Goal: Transaction & Acquisition: Purchase product/service

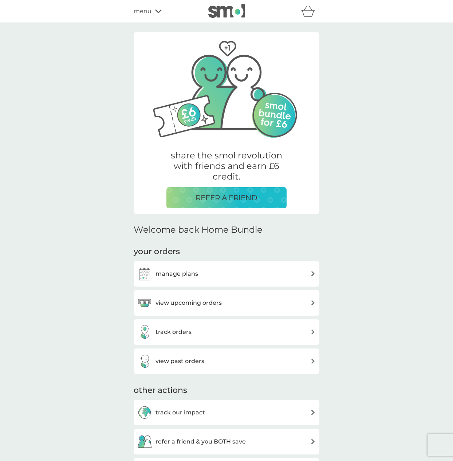
click at [144, 9] on span "menu" at bounding box center [143, 11] width 18 height 9
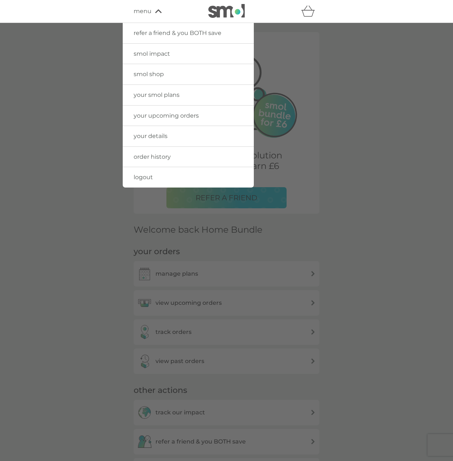
click at [142, 136] on span "your details" at bounding box center [151, 136] width 34 height 7
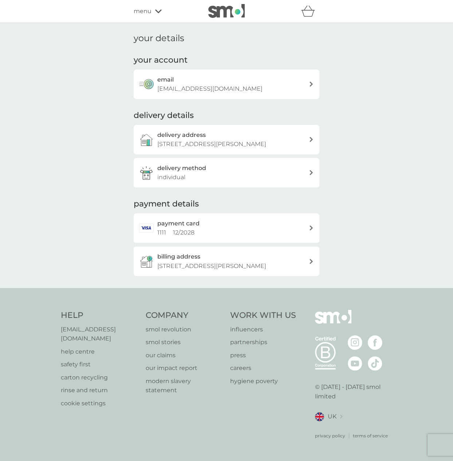
click at [143, 8] on span "menu" at bounding box center [143, 11] width 18 height 9
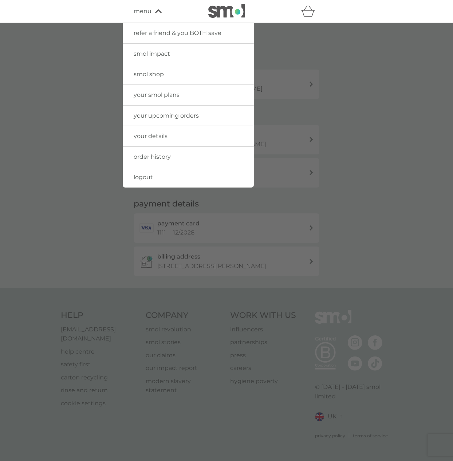
click at [139, 11] on span "menu" at bounding box center [143, 11] width 18 height 9
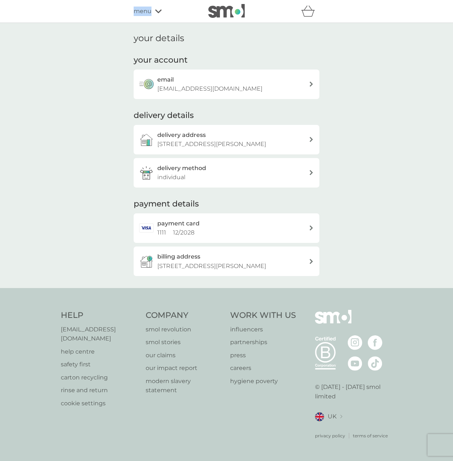
click at [139, 11] on span "menu" at bounding box center [143, 11] width 18 height 9
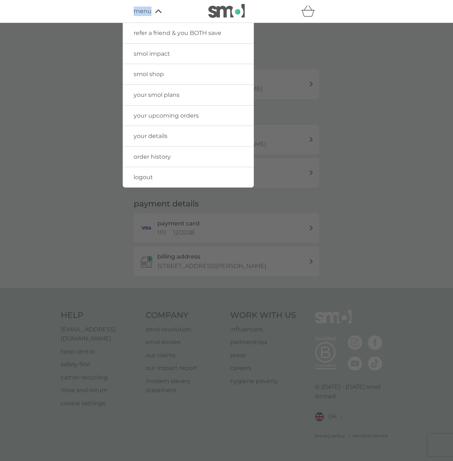
click at [142, 76] on span "smol shop" at bounding box center [149, 74] width 30 height 7
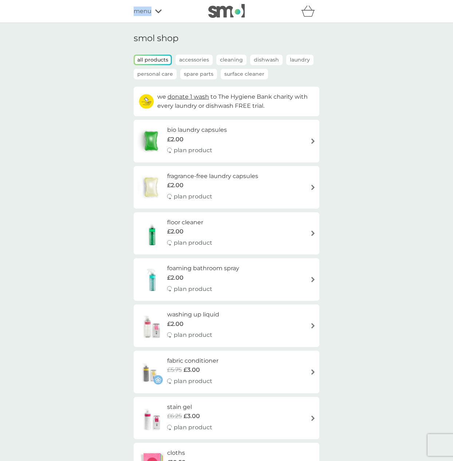
click at [202, 73] on p "Spare Parts" at bounding box center [198, 74] width 37 height 11
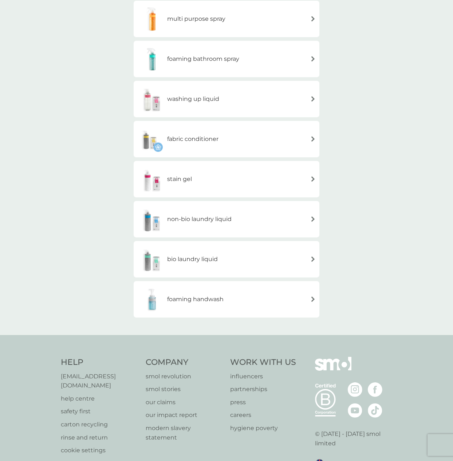
scroll to position [134, 0]
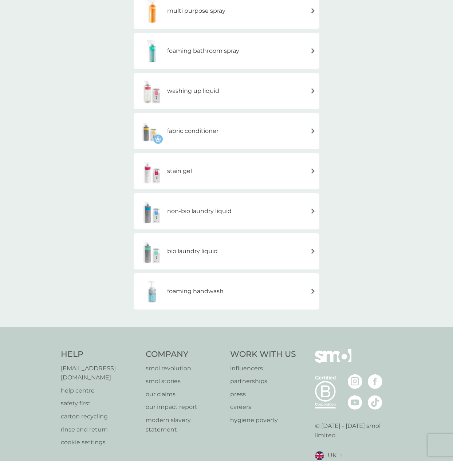
click at [233, 249] on div "bio laundry liquid" at bounding box center [226, 252] width 179 height 26
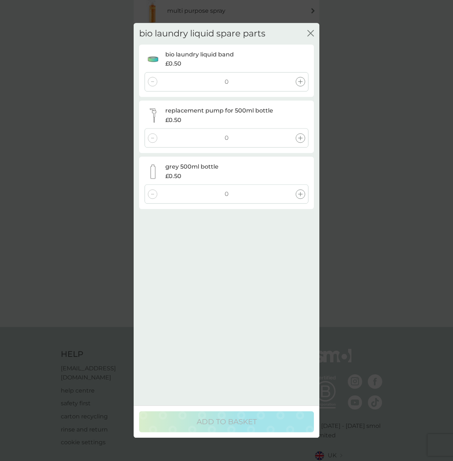
click at [300, 81] on icon at bounding box center [301, 82] width 4 height 4
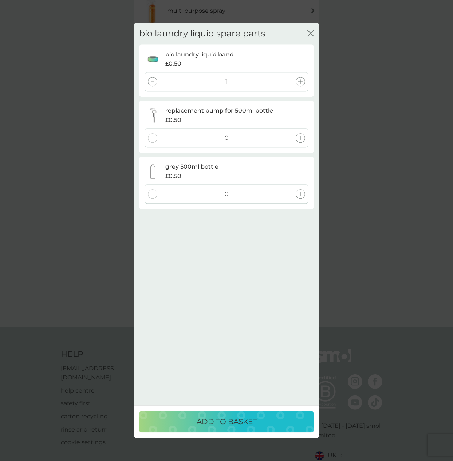
click at [300, 140] on icon at bounding box center [301, 138] width 4 height 4
click at [249, 431] on button "ADD TO BASKET" at bounding box center [226, 422] width 175 height 21
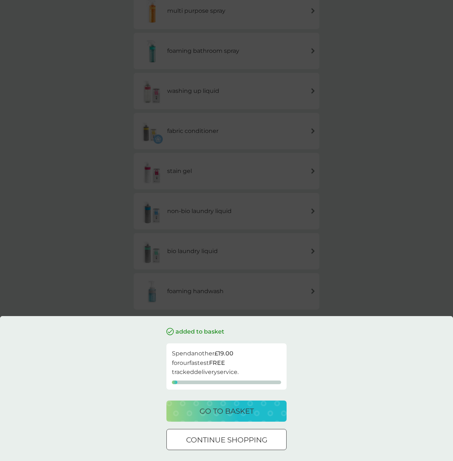
click at [243, 410] on p "go to basket" at bounding box center [227, 412] width 54 height 12
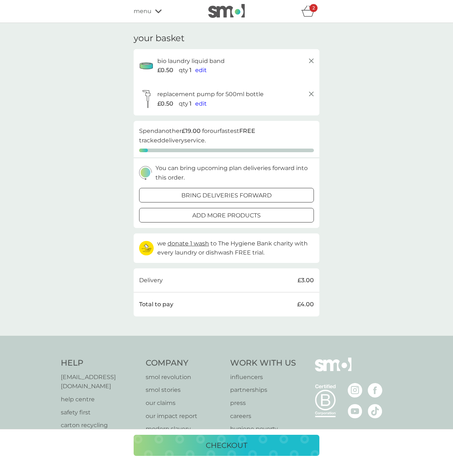
scroll to position [39, 0]
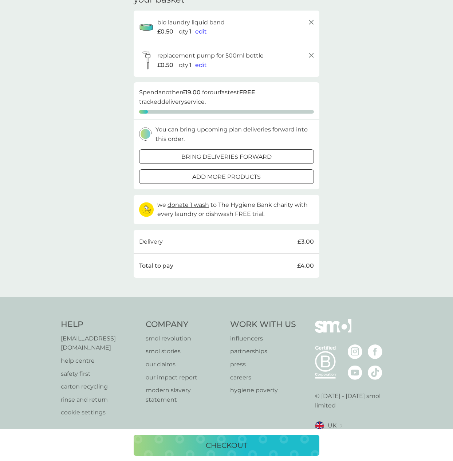
click at [214, 454] on button "checkout" at bounding box center [227, 445] width 186 height 21
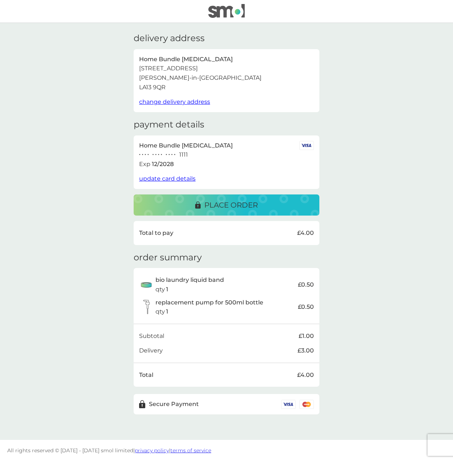
click at [201, 205] on div "place order" at bounding box center [226, 205] width 63 height 12
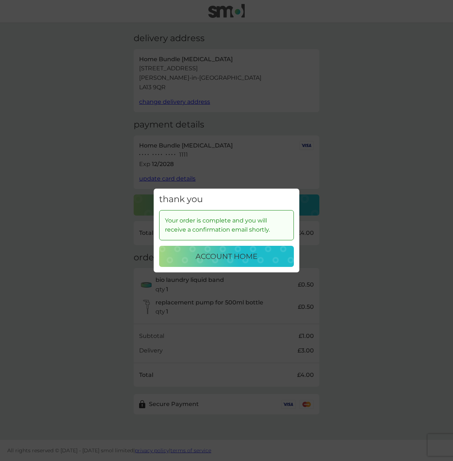
click at [204, 257] on p "account home" at bounding box center [227, 257] width 62 height 12
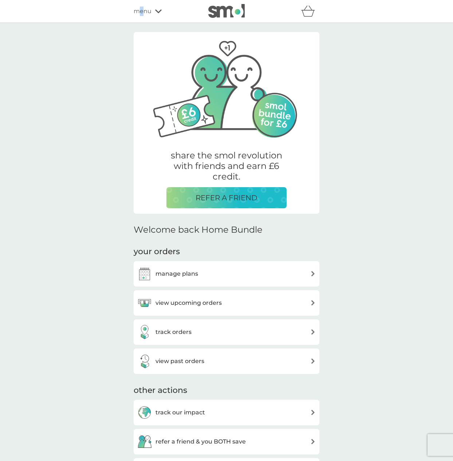
click at [142, 13] on span "menu" at bounding box center [143, 11] width 18 height 9
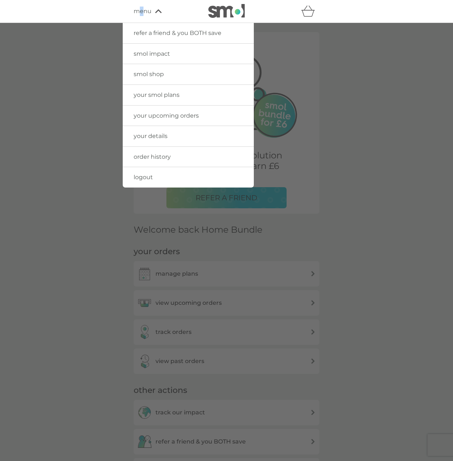
click at [159, 74] on span "smol shop" at bounding box center [149, 74] width 30 height 7
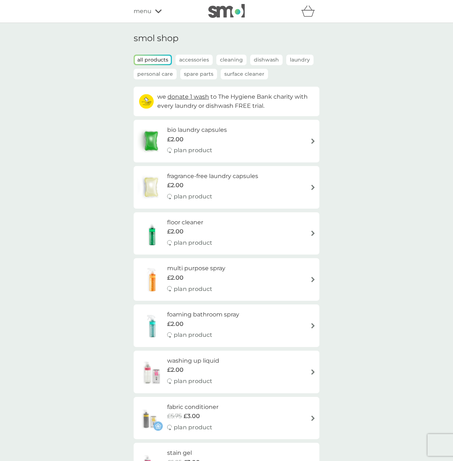
click at [200, 77] on p "Spare Parts" at bounding box center [198, 74] width 37 height 11
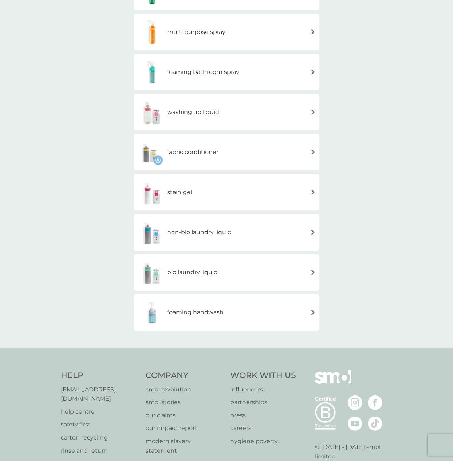
scroll to position [164, 0]
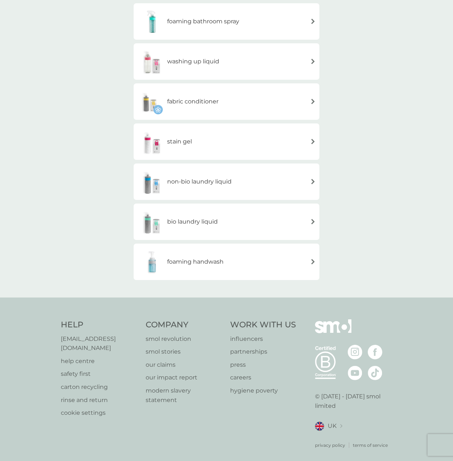
click at [254, 222] on div "bio laundry liquid" at bounding box center [226, 222] width 179 height 26
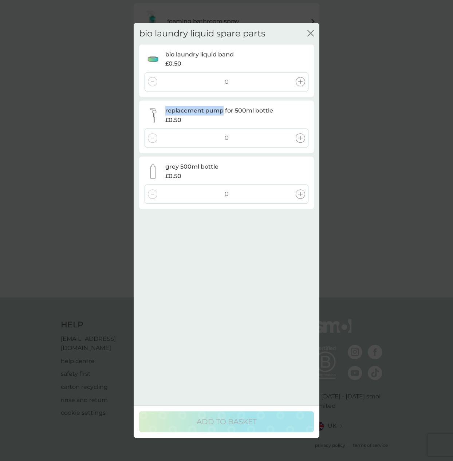
drag, startPoint x: 165, startPoint y: 111, endPoint x: 223, endPoint y: 110, distance: 58.0
click at [223, 110] on p "replacement pump for 500ml bottle" at bounding box center [219, 110] width 108 height 9
copy p "replacement pump"
click at [311, 32] on icon "close" at bounding box center [311, 33] width 7 height 7
